Goal: Find specific page/section: Find specific page/section

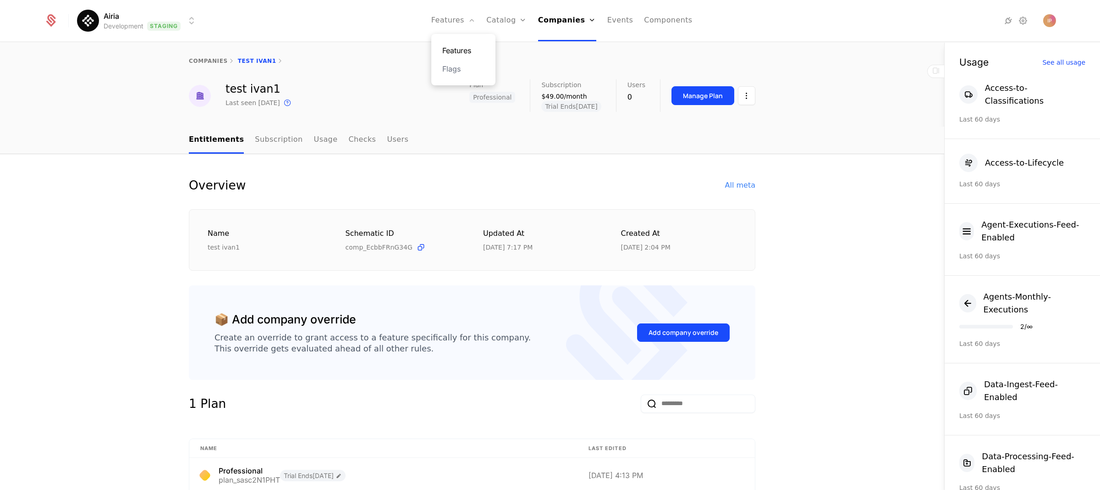
click at [467, 46] on link "Features" at bounding box center [463, 50] width 42 height 11
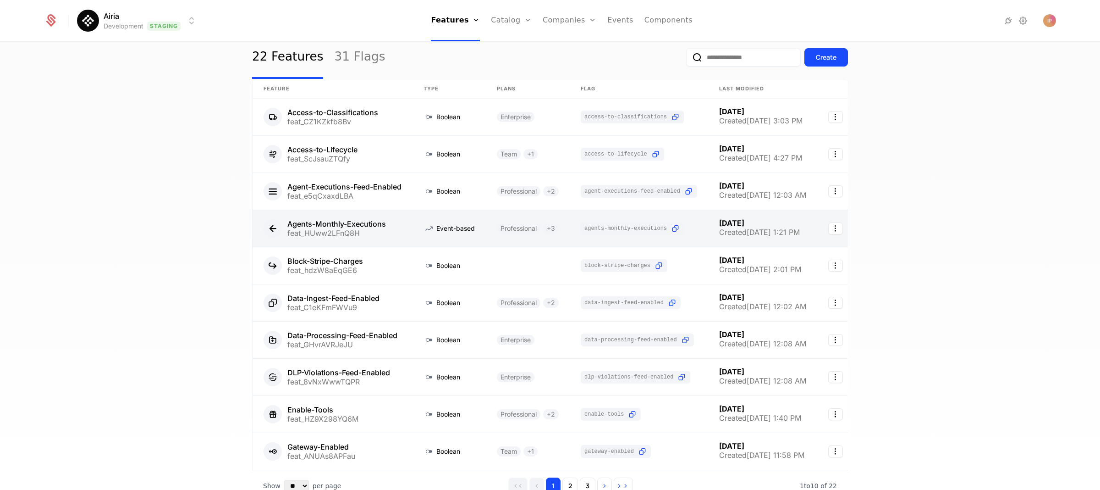
scroll to position [95, 0]
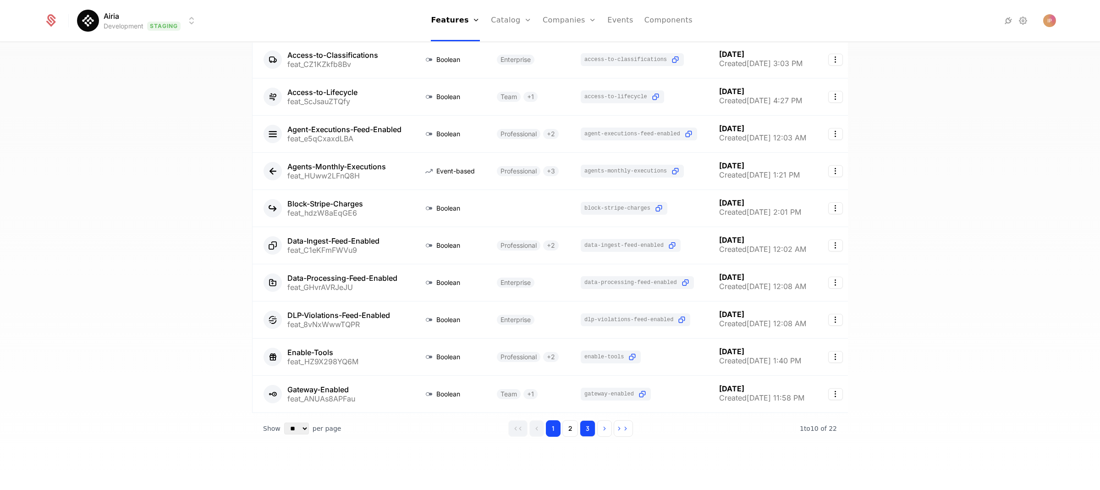
click at [583, 429] on button "3" at bounding box center [588, 428] width 16 height 17
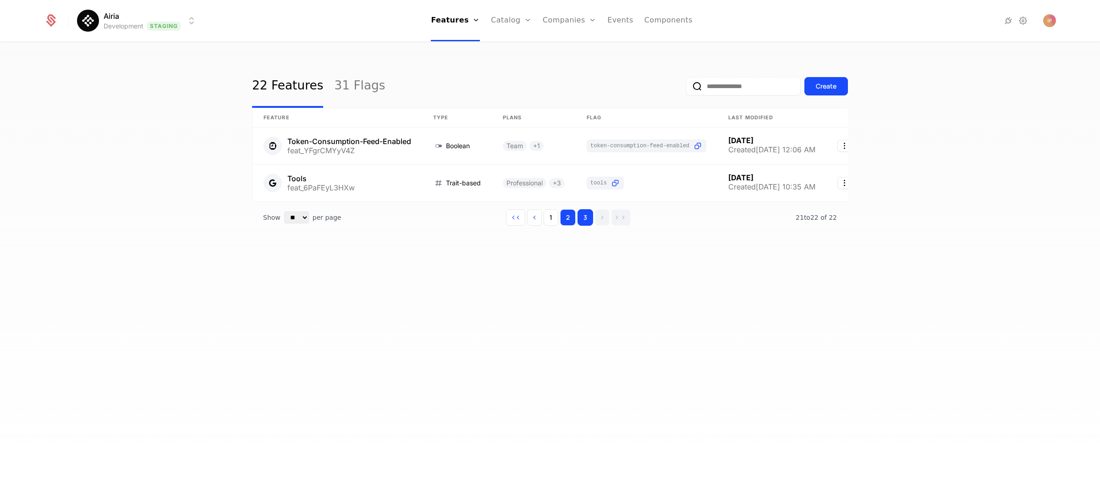
click at [570, 226] on button "2" at bounding box center [568, 217] width 16 height 17
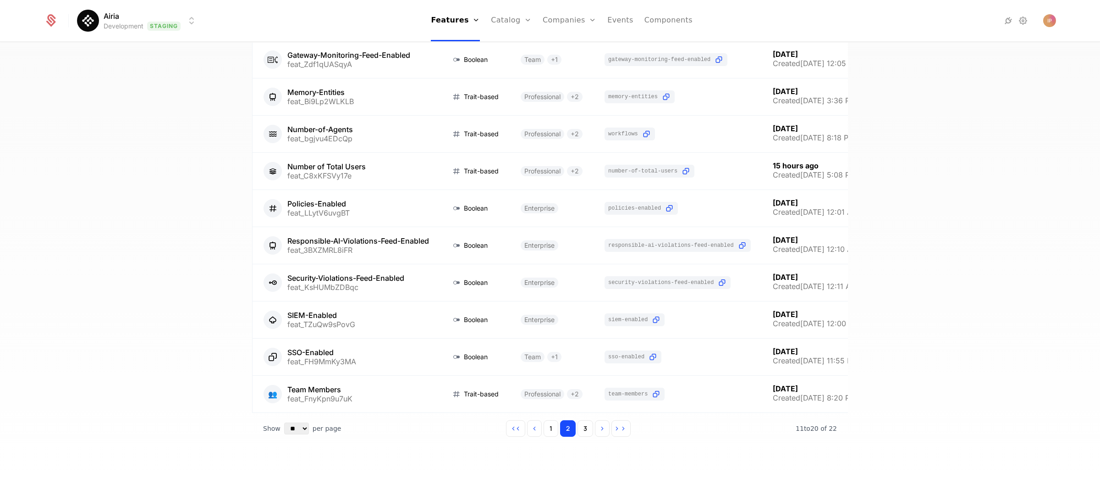
scroll to position [95, 0]
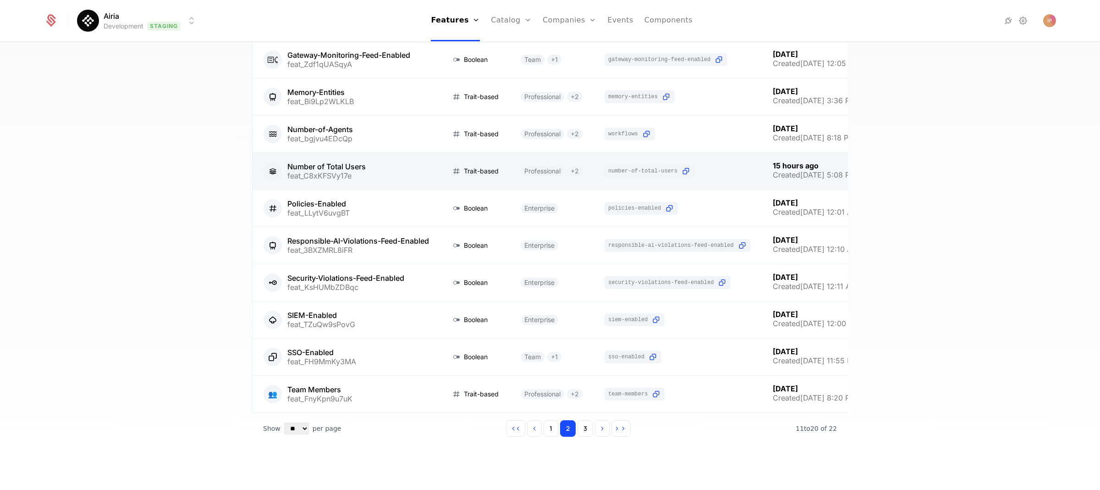
click at [380, 155] on link at bounding box center [346, 171] width 187 height 37
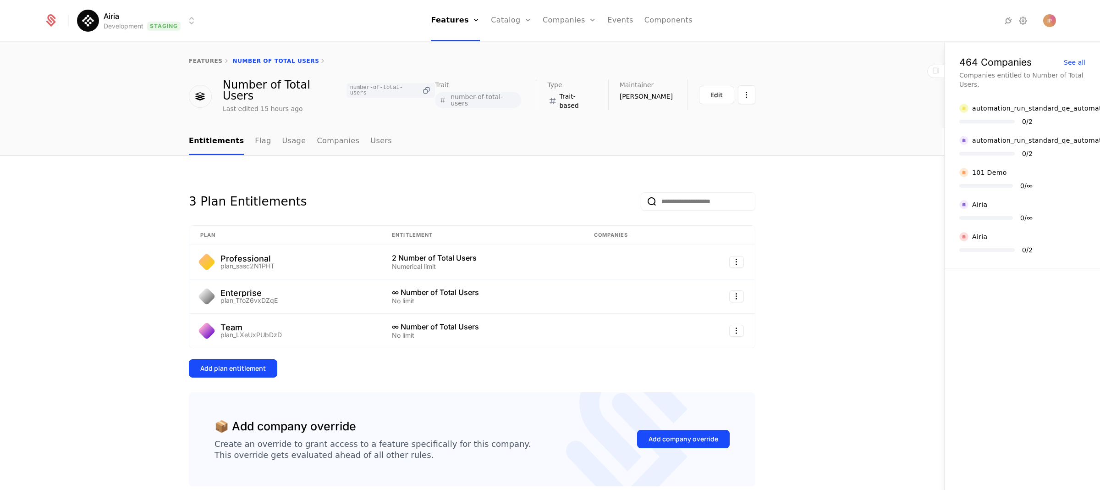
click at [422, 87] on icon at bounding box center [427, 91] width 10 height 10
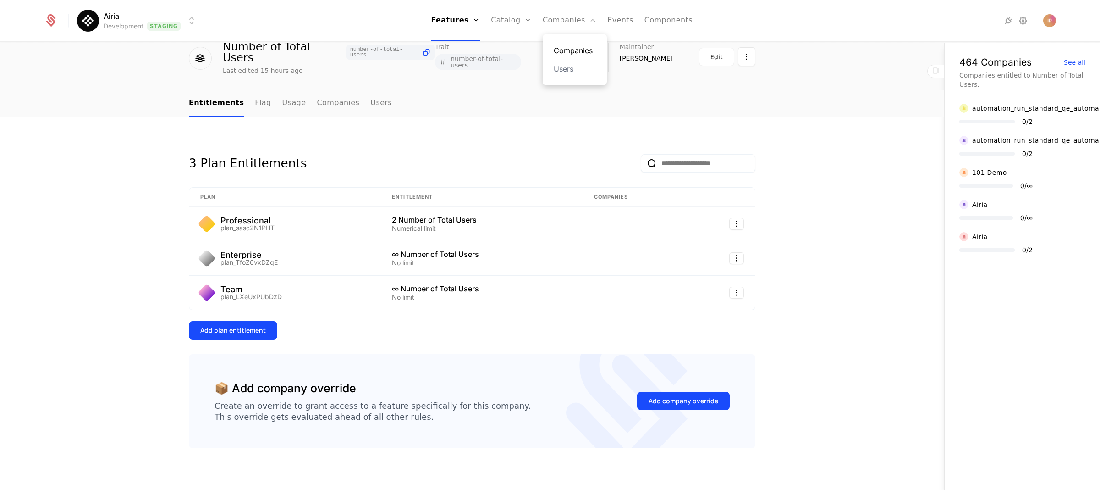
click at [569, 48] on link "Companies" at bounding box center [575, 50] width 42 height 11
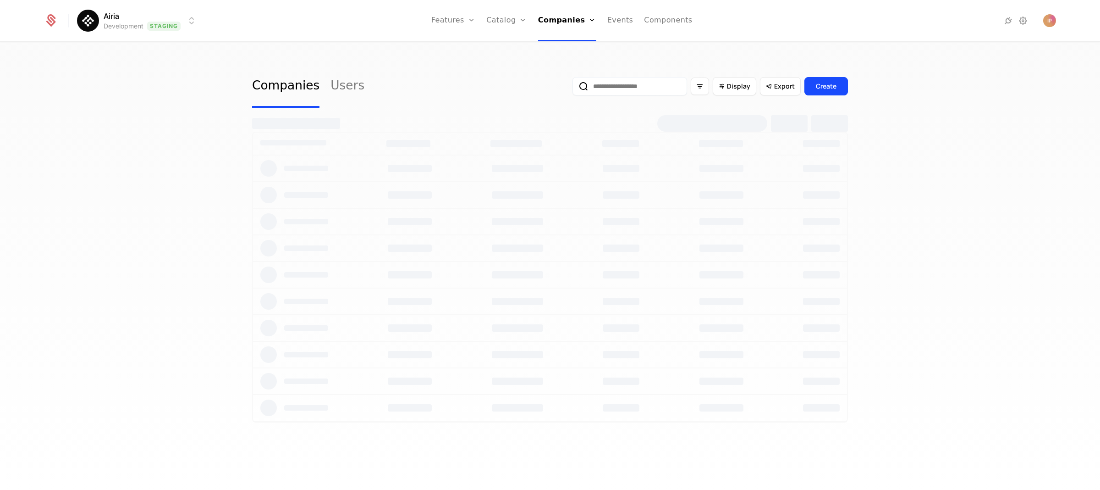
click at [608, 89] on input "email" at bounding box center [629, 86] width 115 height 18
type input "*"
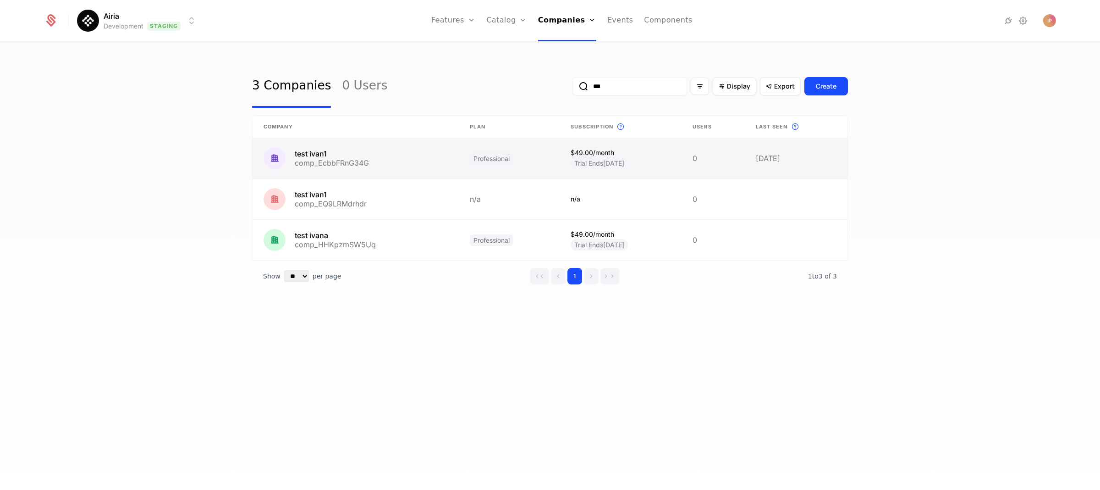
type input "***"
click at [382, 156] on link at bounding box center [356, 158] width 206 height 40
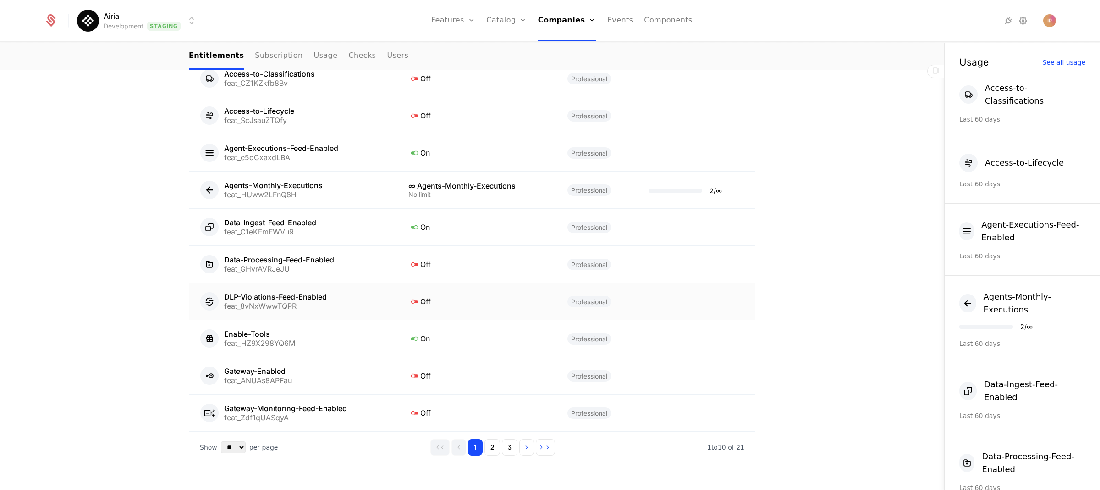
scroll to position [520, 0]
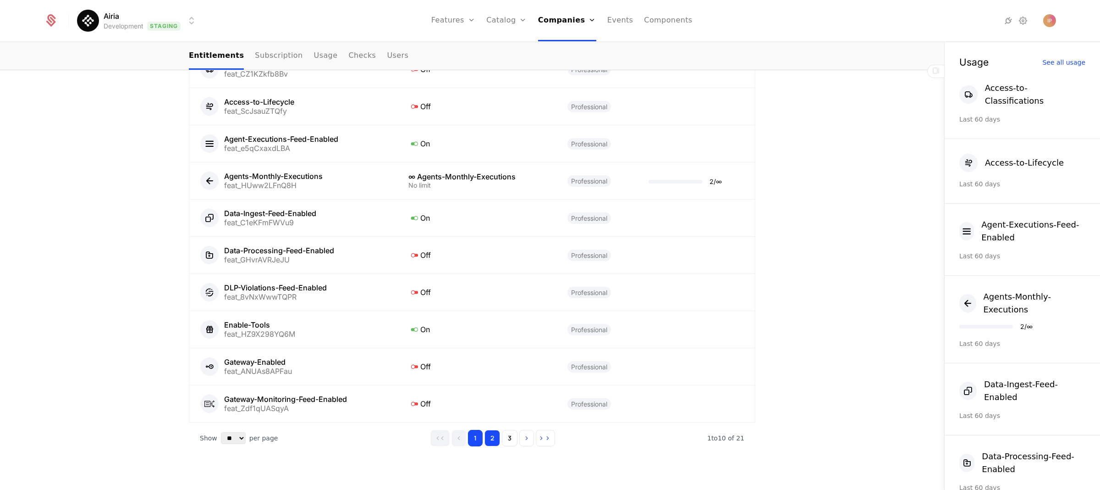
click at [489, 444] on button "2" at bounding box center [492, 437] width 16 height 17
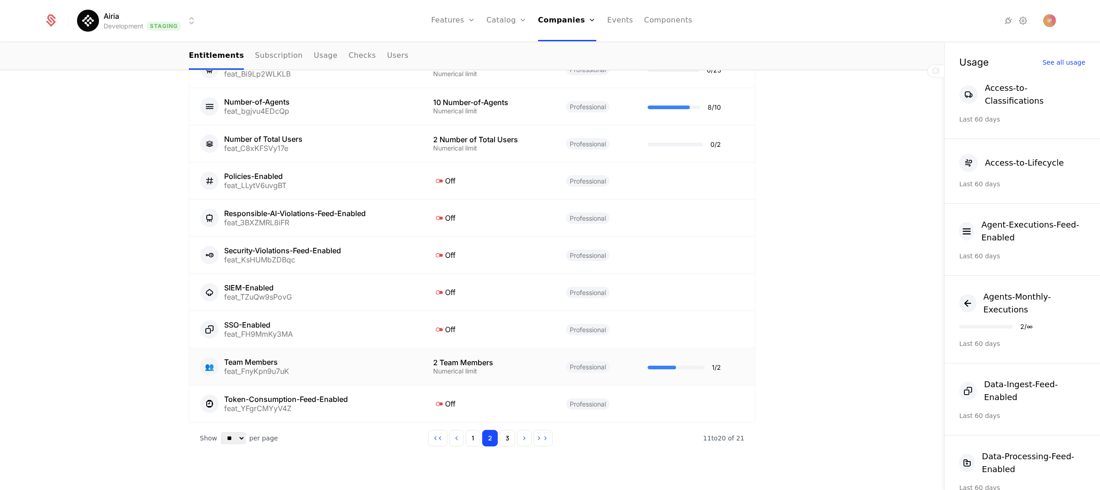
scroll to position [501, 0]
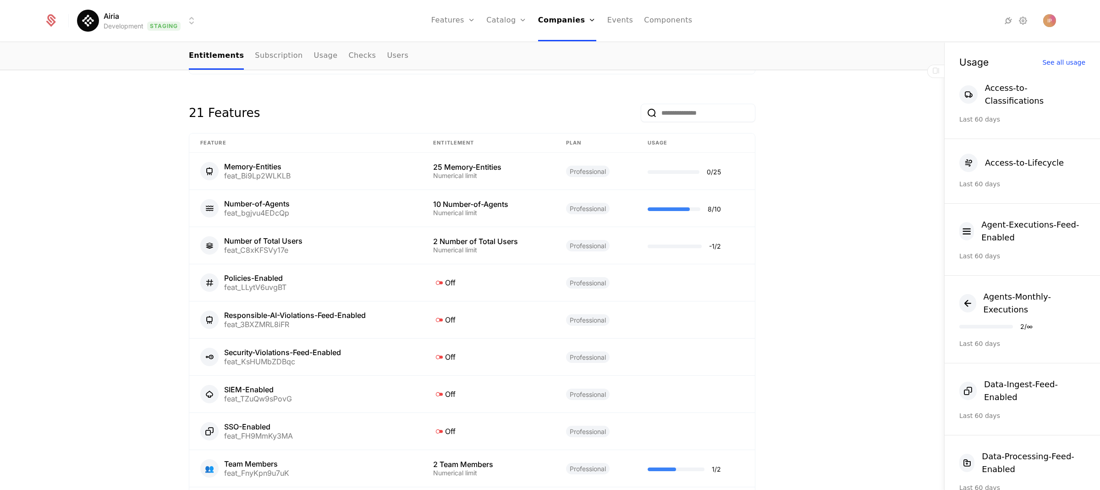
scroll to position [443, 0]
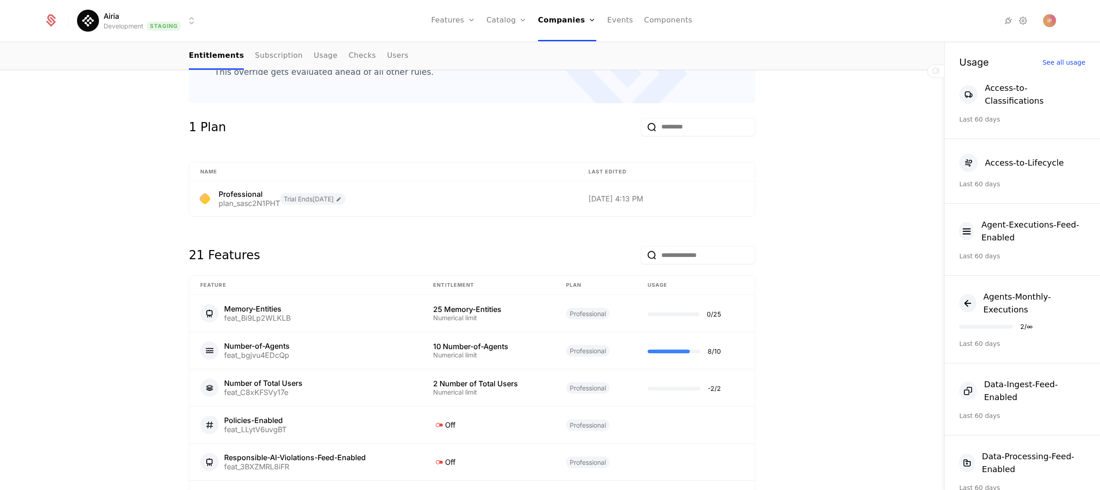
scroll to position [292, 0]
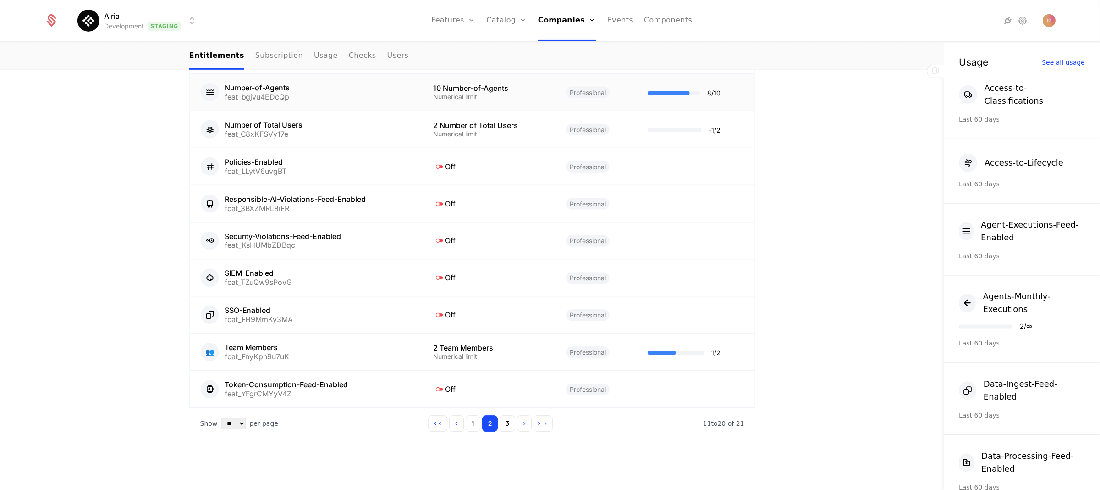
scroll to position [531, 0]
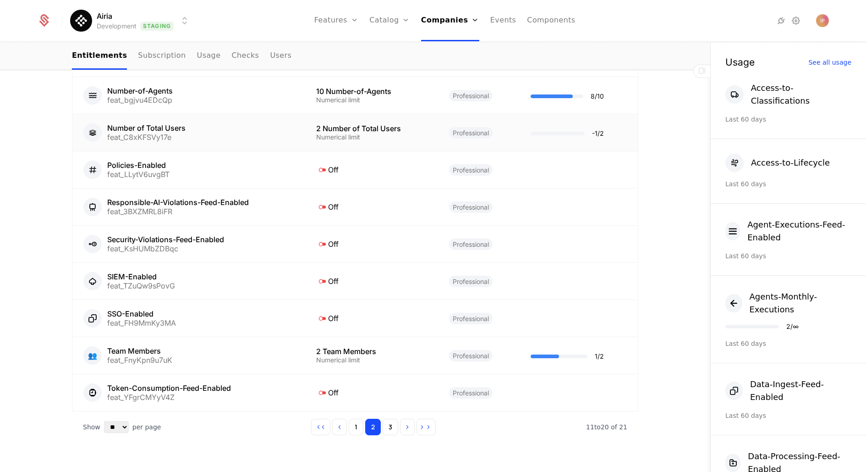
click at [151, 124] on div "Number of Total Users" at bounding box center [146, 127] width 78 height 7
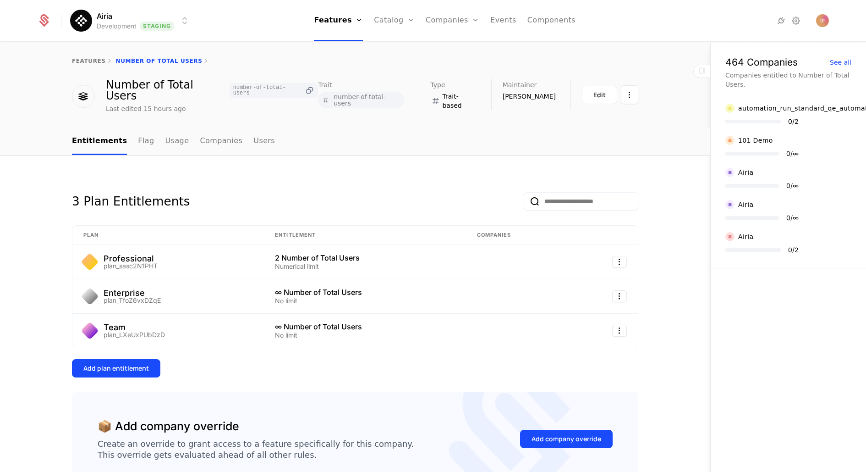
click at [305, 87] on icon at bounding box center [310, 91] width 10 height 10
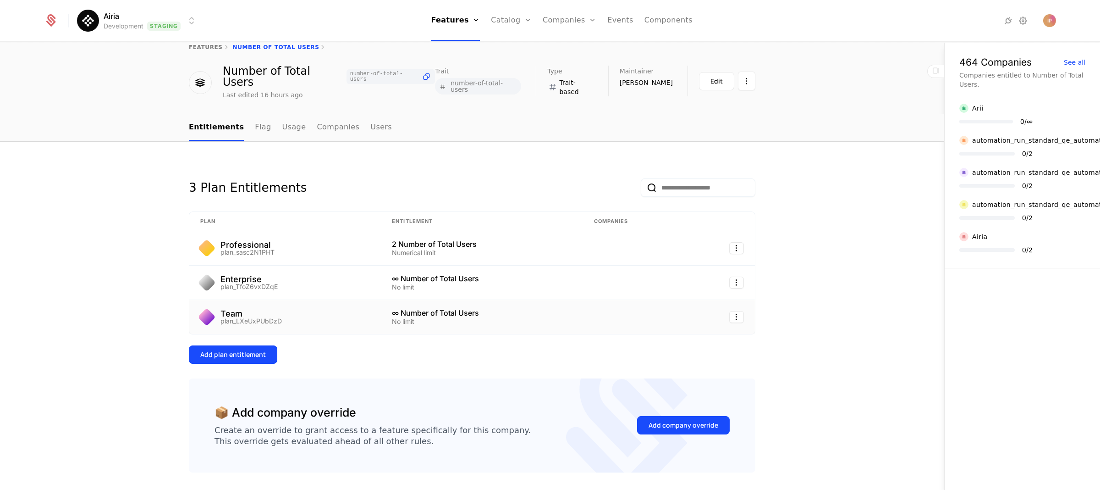
scroll to position [38, 0]
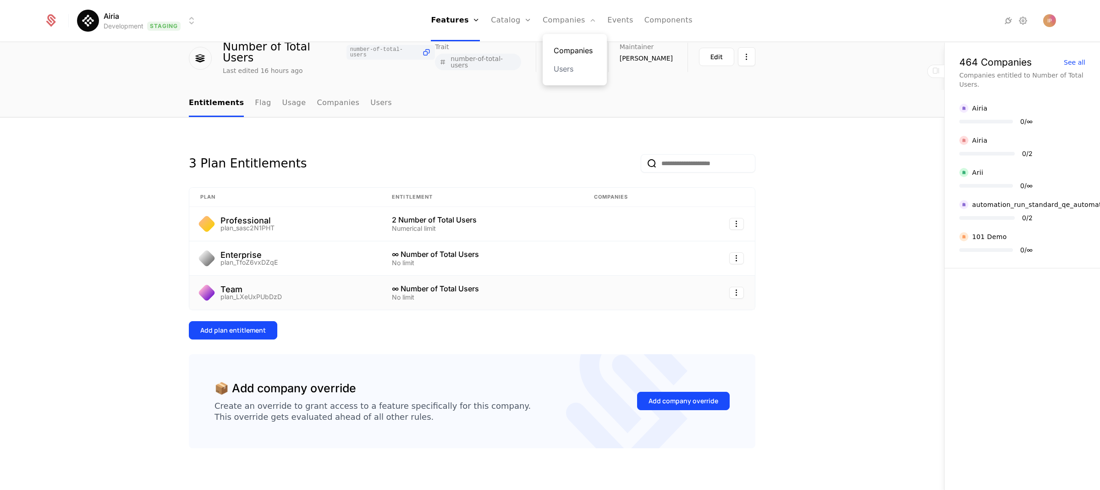
click at [564, 46] on link "Companies" at bounding box center [575, 50] width 42 height 11
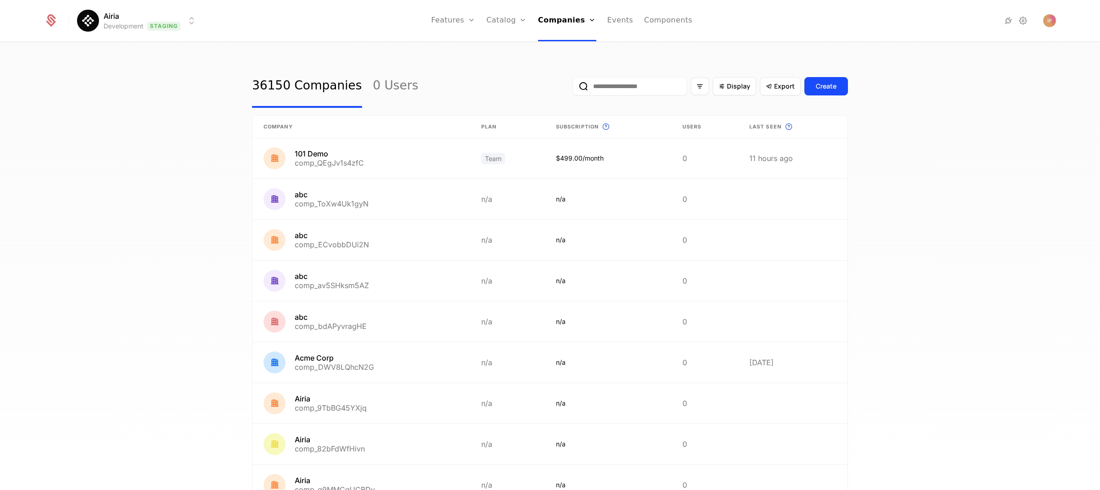
click at [615, 89] on input "email" at bounding box center [629, 86] width 115 height 18
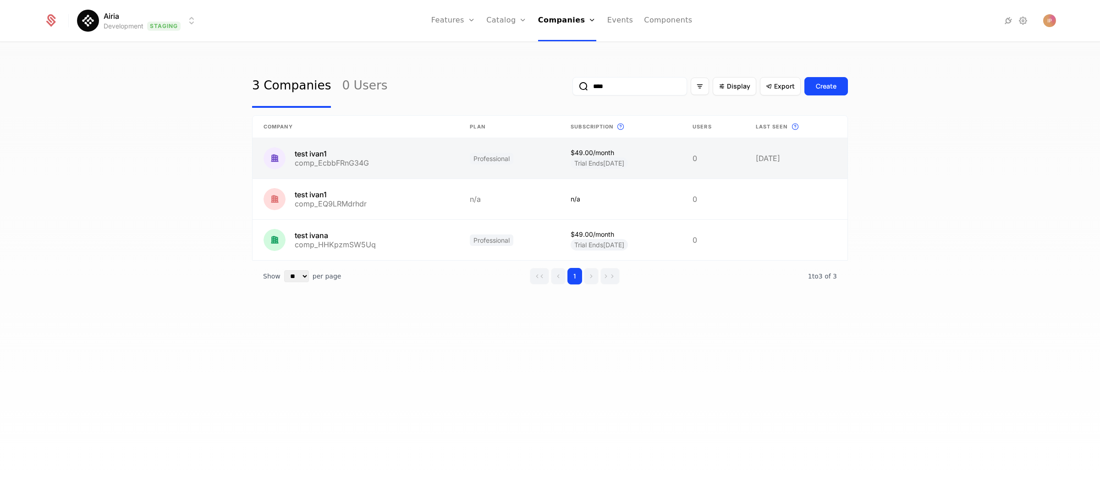
type input "****"
click at [407, 166] on link at bounding box center [356, 158] width 206 height 40
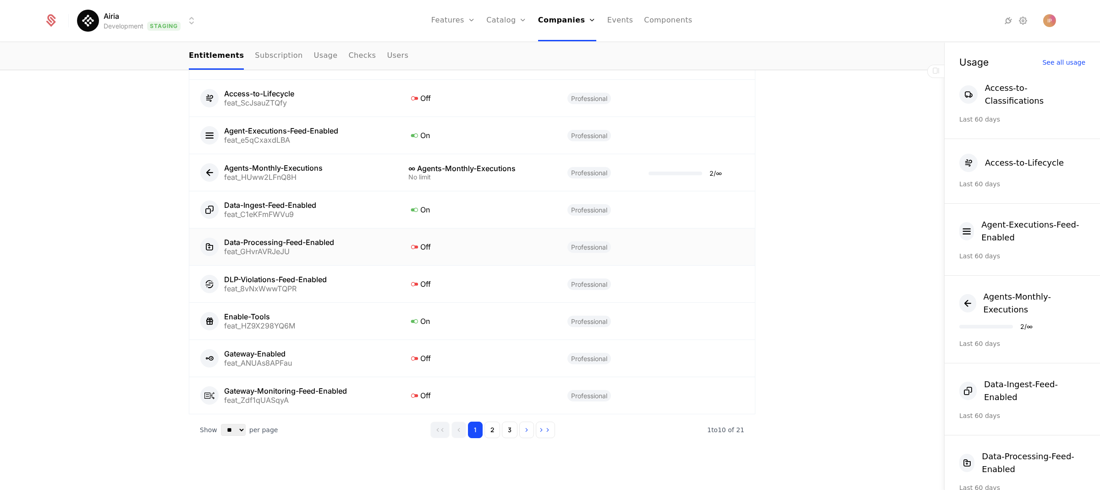
scroll to position [536, 0]
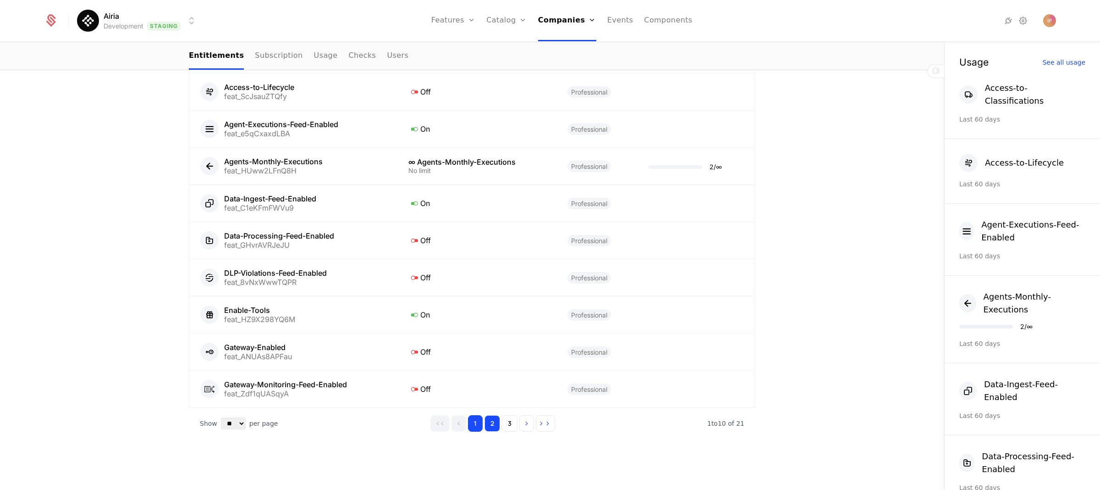
click at [492, 426] on button "2" at bounding box center [492, 423] width 16 height 17
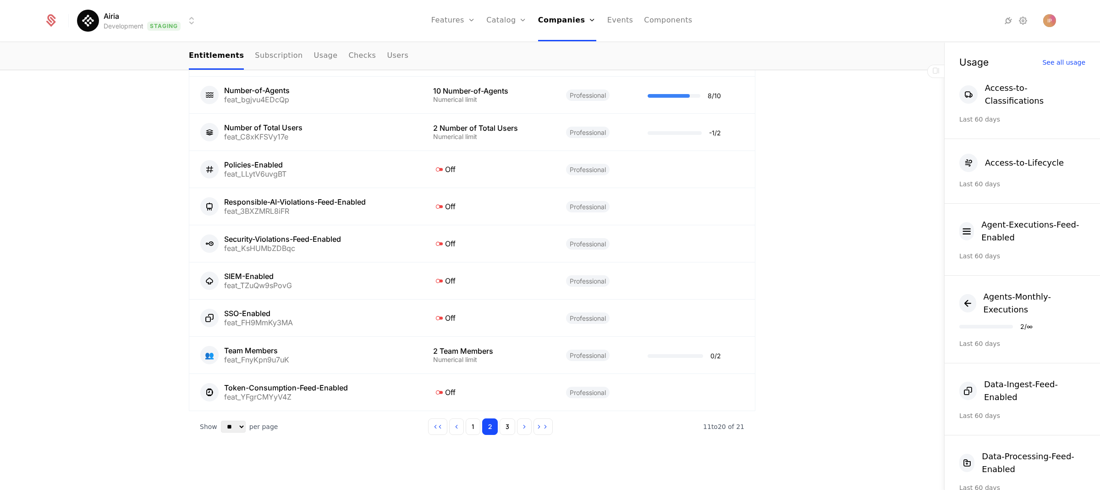
scroll to position [522, 0]
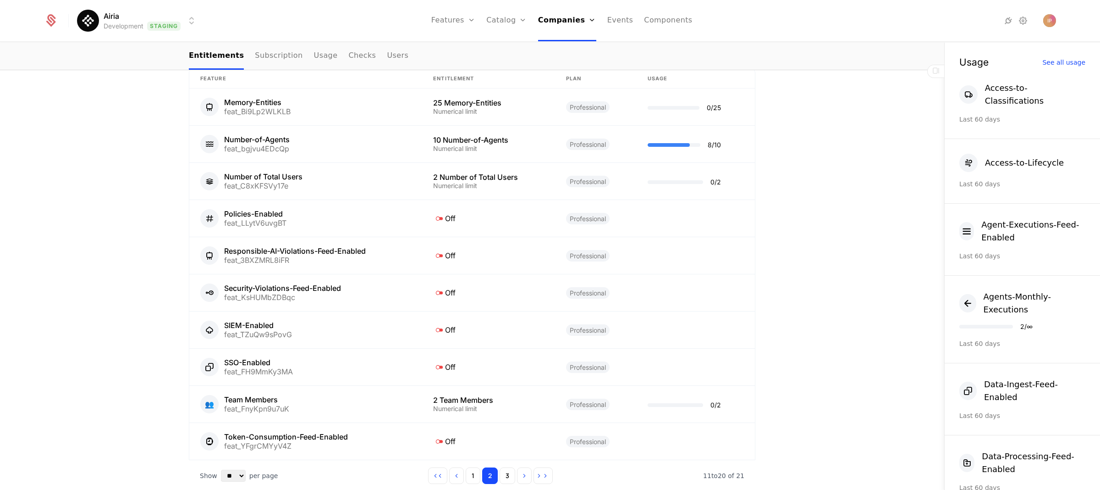
scroll to position [484, 0]
